Goal: Check status: Check status

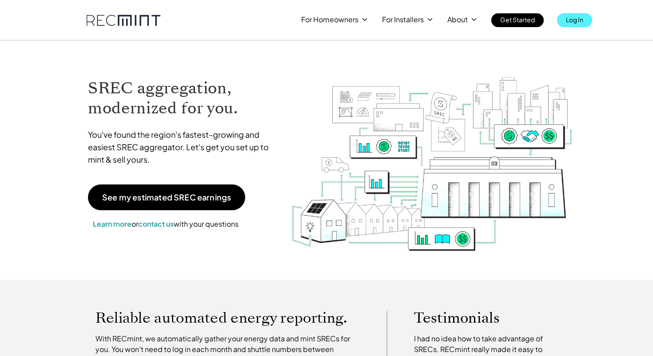
click at [578, 18] on p "Log In" at bounding box center [574, 19] width 17 height 12
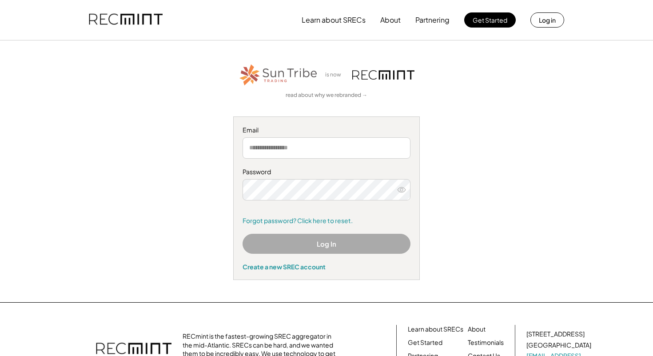
click at [293, 150] on input "email" at bounding box center [326, 147] width 168 height 21
type input "**********"
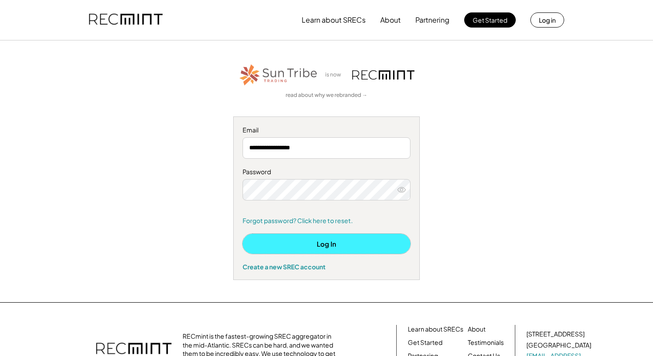
click at [322, 242] on button "Log In" at bounding box center [326, 244] width 168 height 20
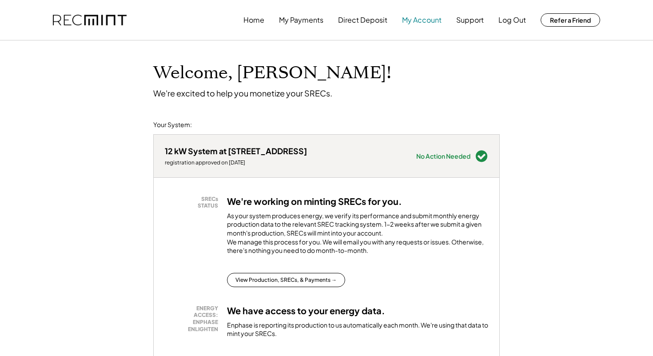
click at [425, 22] on button "My Account" at bounding box center [422, 20] width 40 height 18
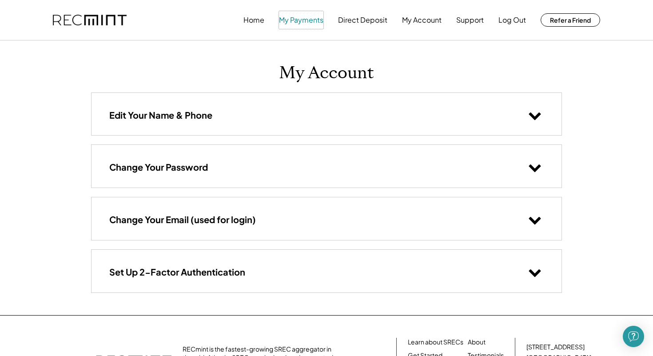
click at [303, 21] on button "My Payments" at bounding box center [301, 20] width 44 height 18
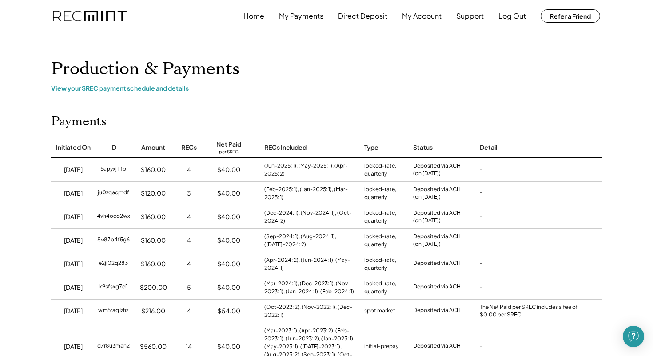
scroll to position [1, 0]
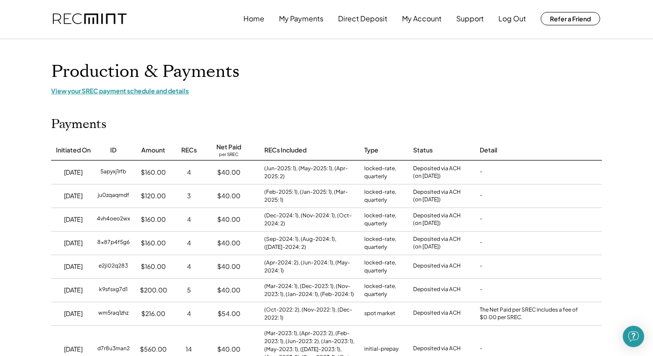
click at [148, 90] on div "View your SREC payment schedule and details" at bounding box center [326, 91] width 551 height 8
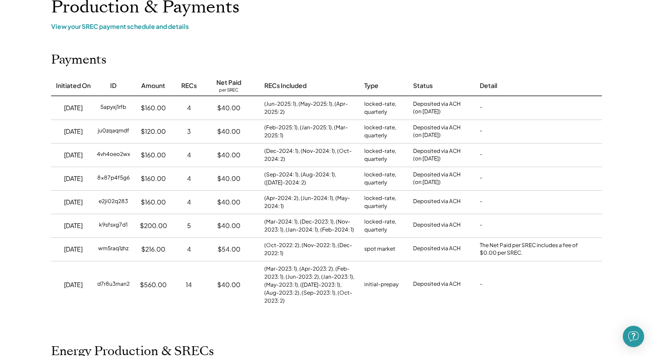
scroll to position [73, 0]
